Goal: Task Accomplishment & Management: Complete application form

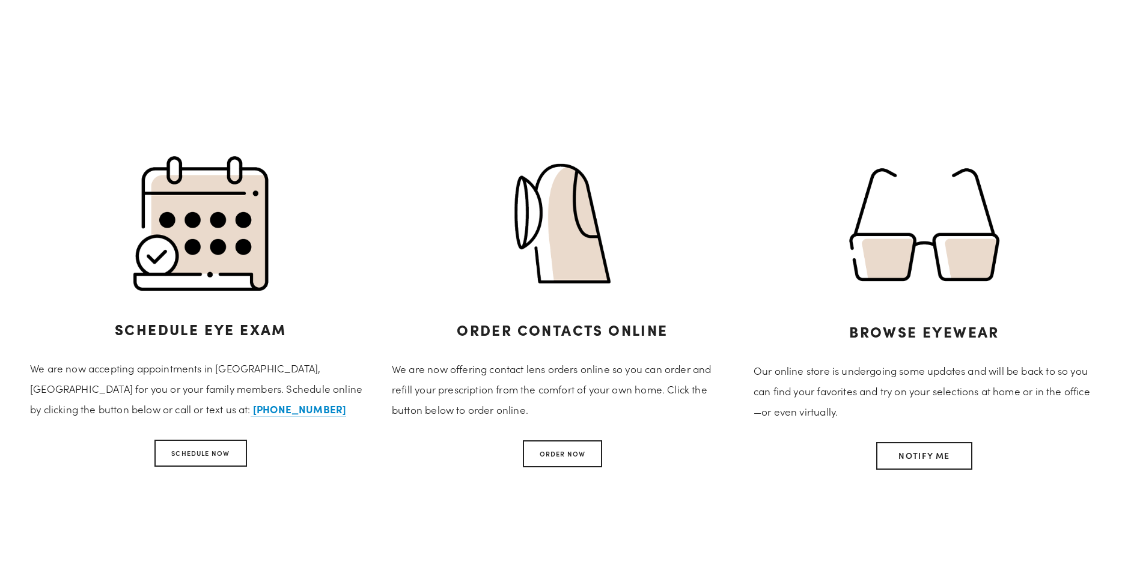
scroll to position [661, 0]
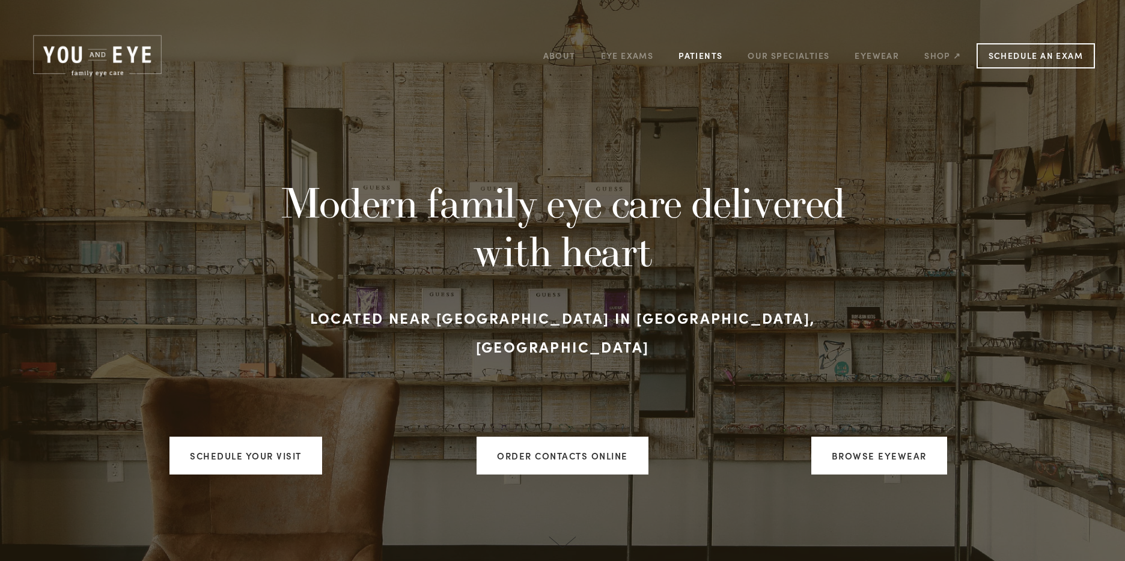
click at [706, 57] on link "Patients" at bounding box center [700, 55] width 44 height 19
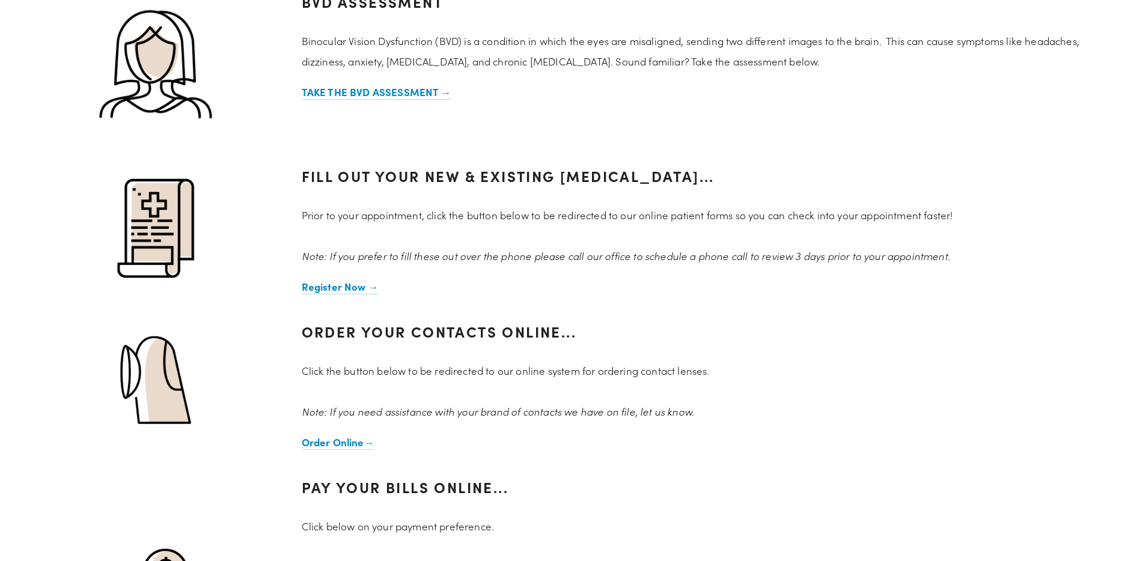
scroll to position [1022, 0]
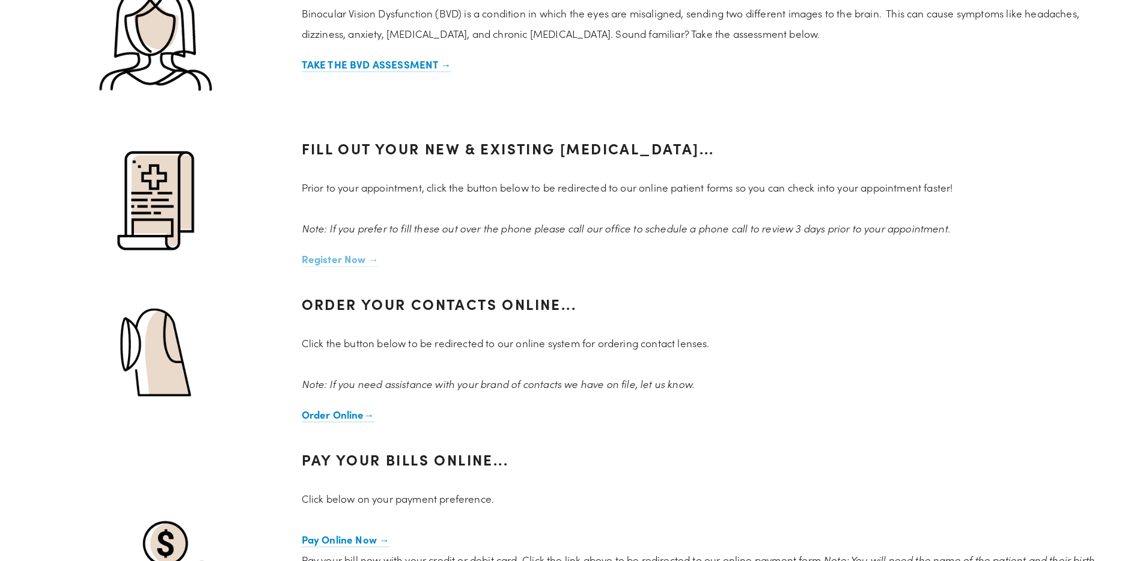
click at [361, 261] on strong "Register Now →" at bounding box center [340, 259] width 77 height 14
